Goal: Find specific page/section: Find specific page/section

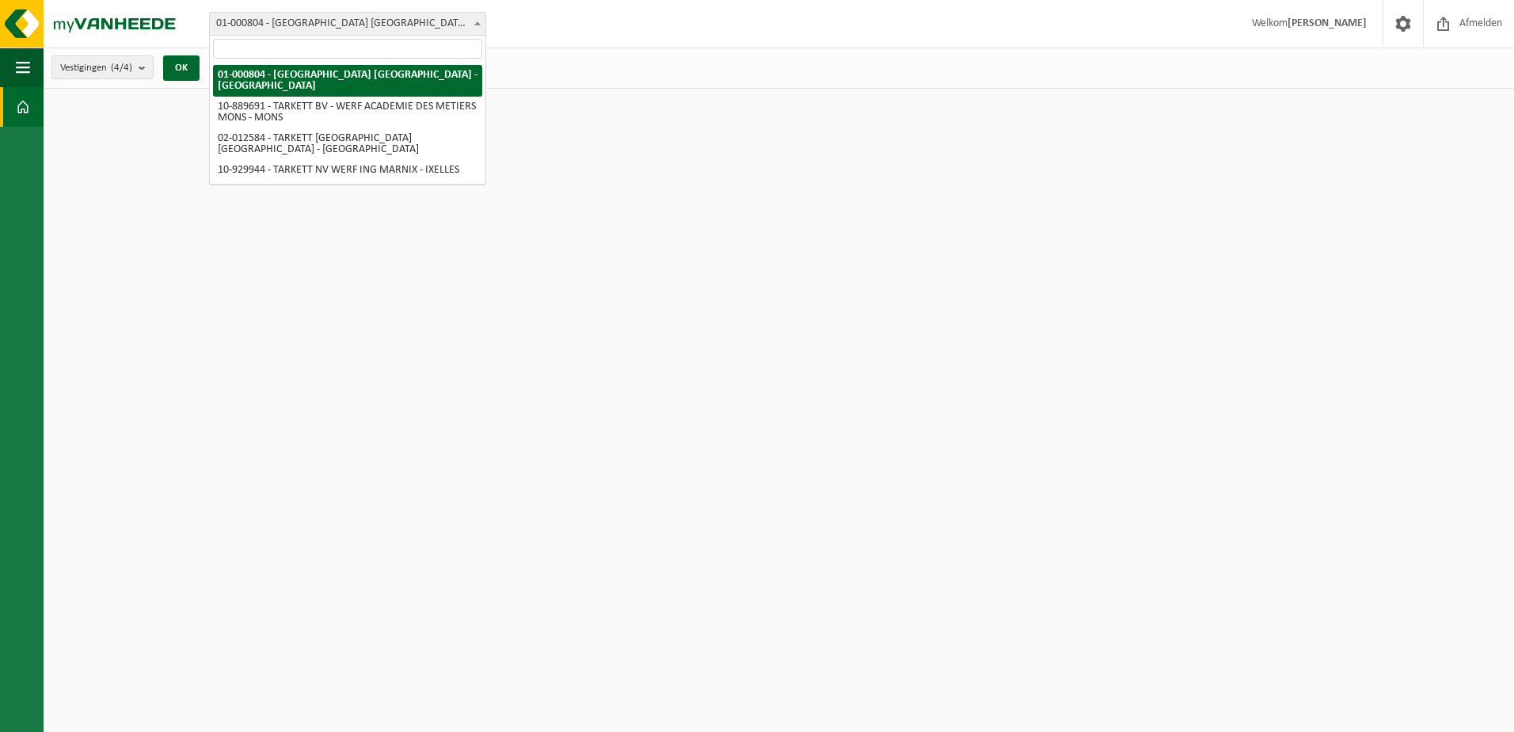
click at [344, 20] on span "01-000804 - [GEOGRAPHIC_DATA] [GEOGRAPHIC_DATA] - [GEOGRAPHIC_DATA]" at bounding box center [348, 24] width 276 height 22
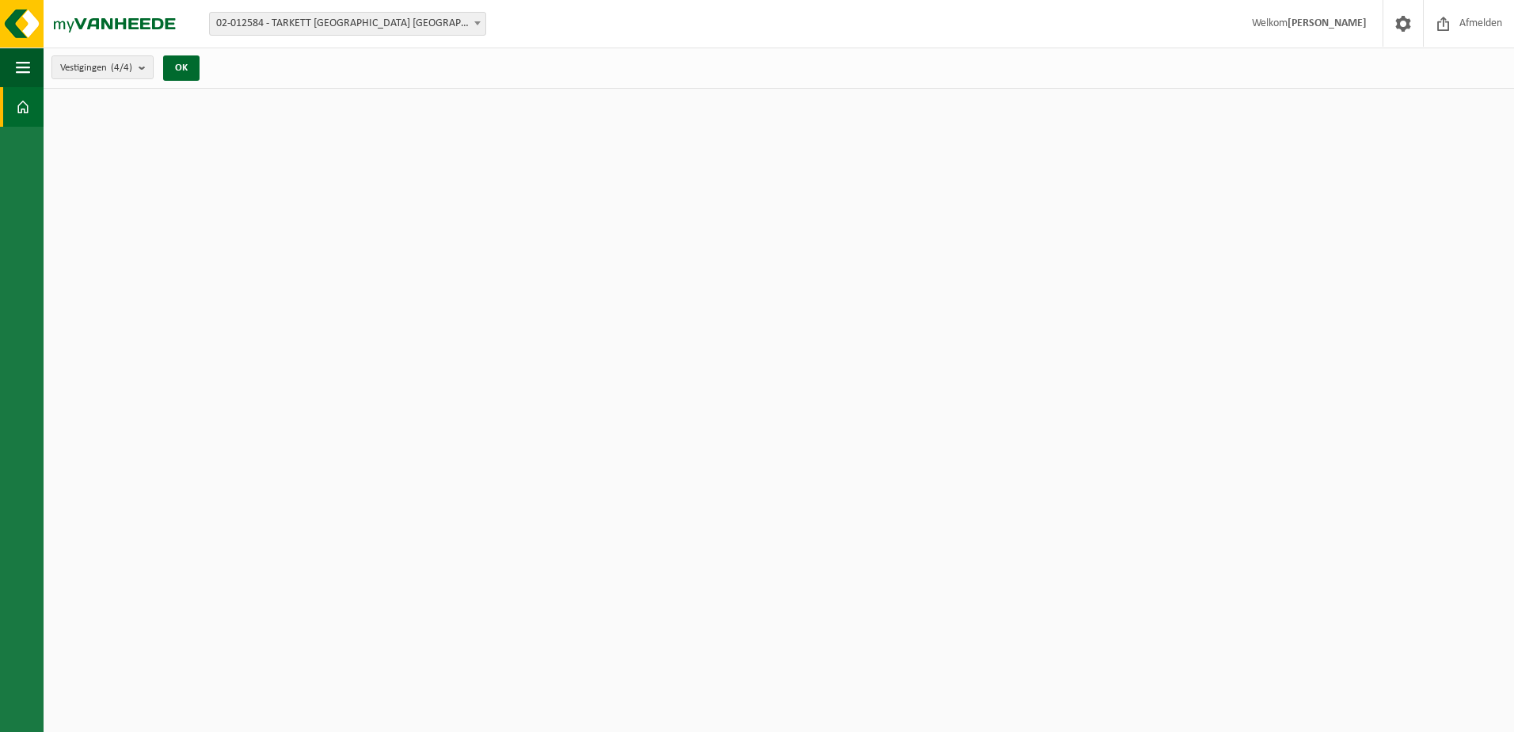
select select "2436"
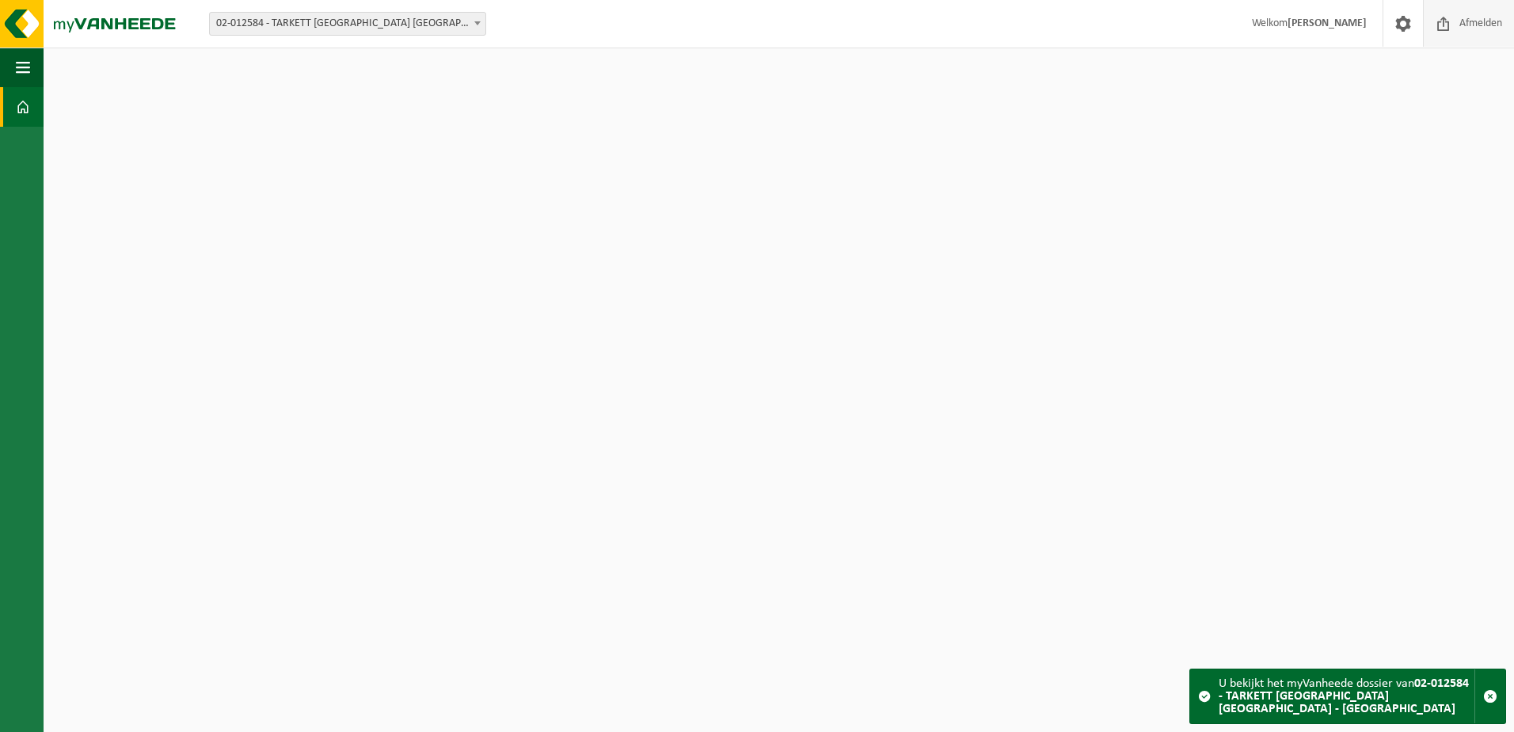
click at [1470, 24] on span "Afmelden" at bounding box center [1480, 23] width 51 height 47
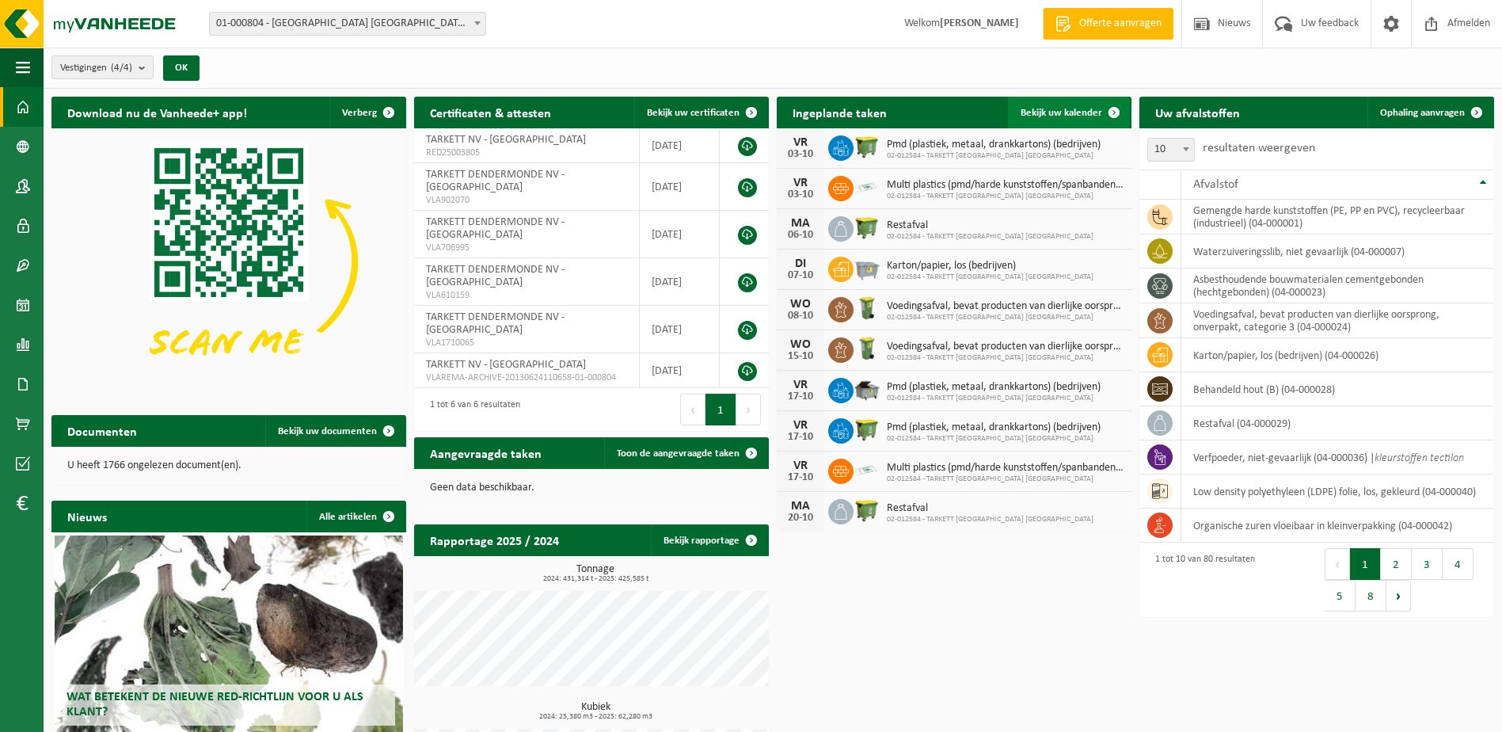
click at [1073, 108] on span "Bekijk uw kalender" at bounding box center [1062, 113] width 82 height 10
